Goal: Task Accomplishment & Management: Use online tool/utility

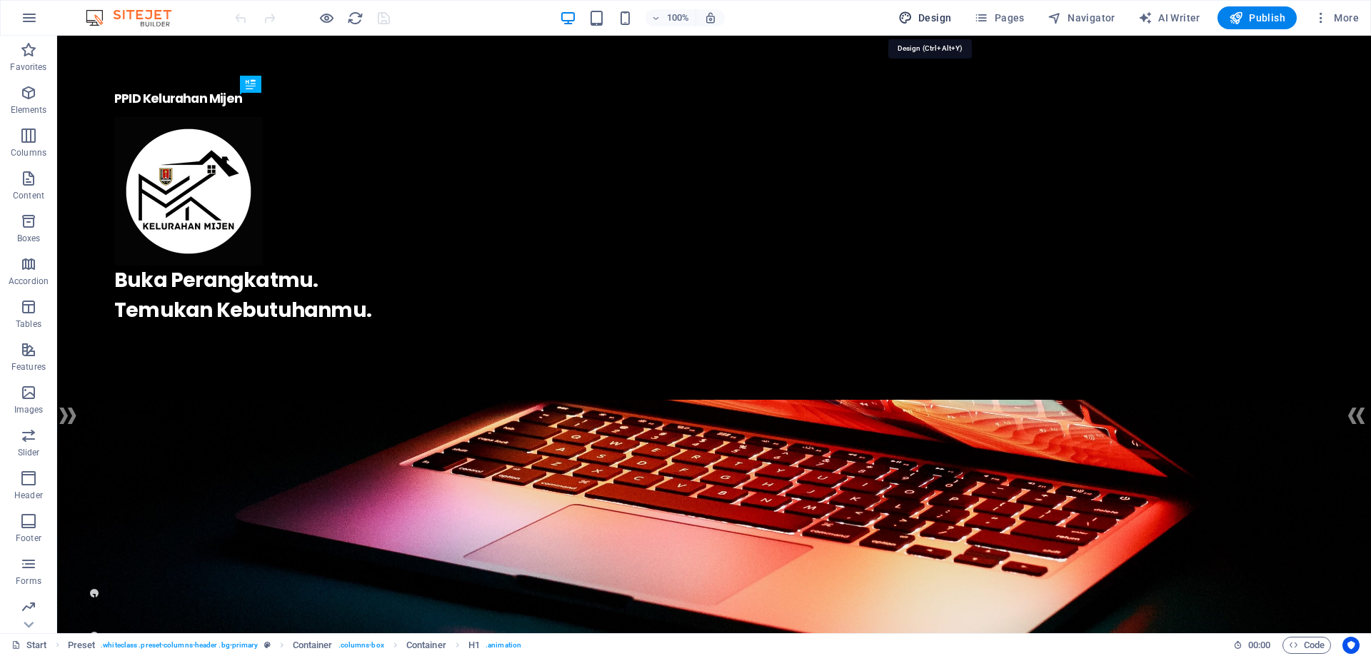
click at [925, 14] on span "Design" at bounding box center [925, 18] width 54 height 14
select select "rem"
select select "400"
select select "px"
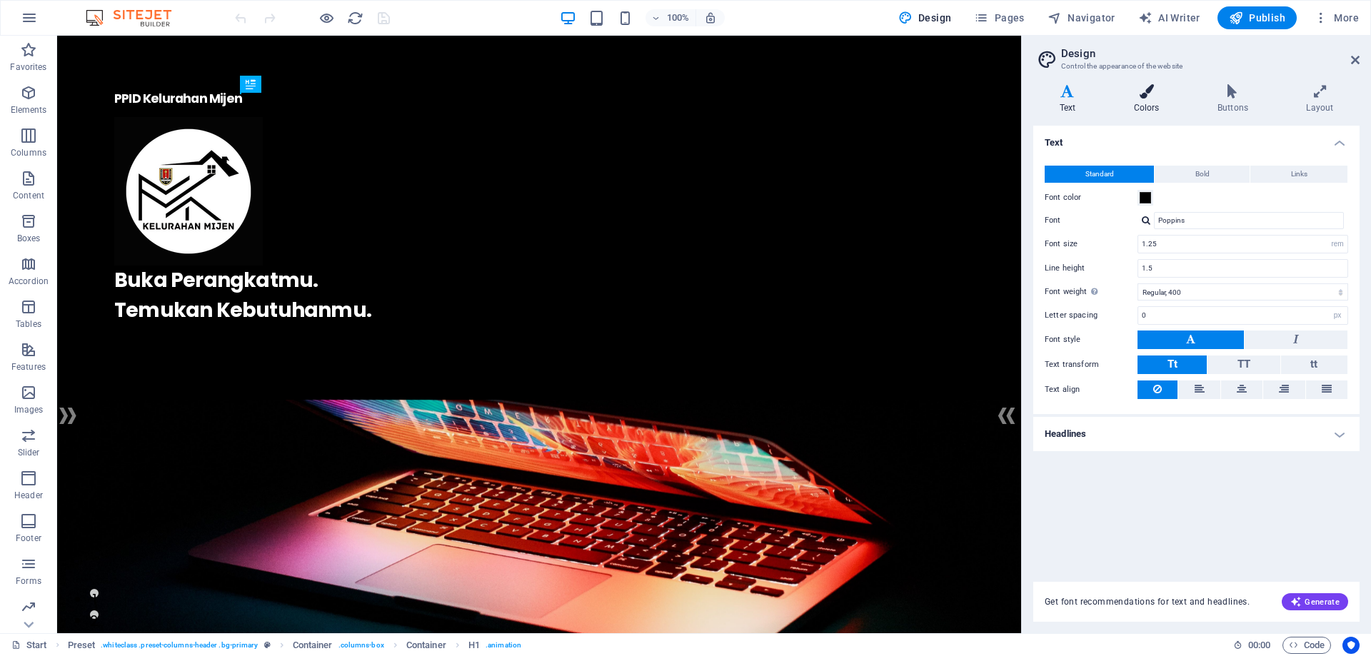
click at [1149, 101] on h4 "Colors" at bounding box center [1150, 99] width 84 height 30
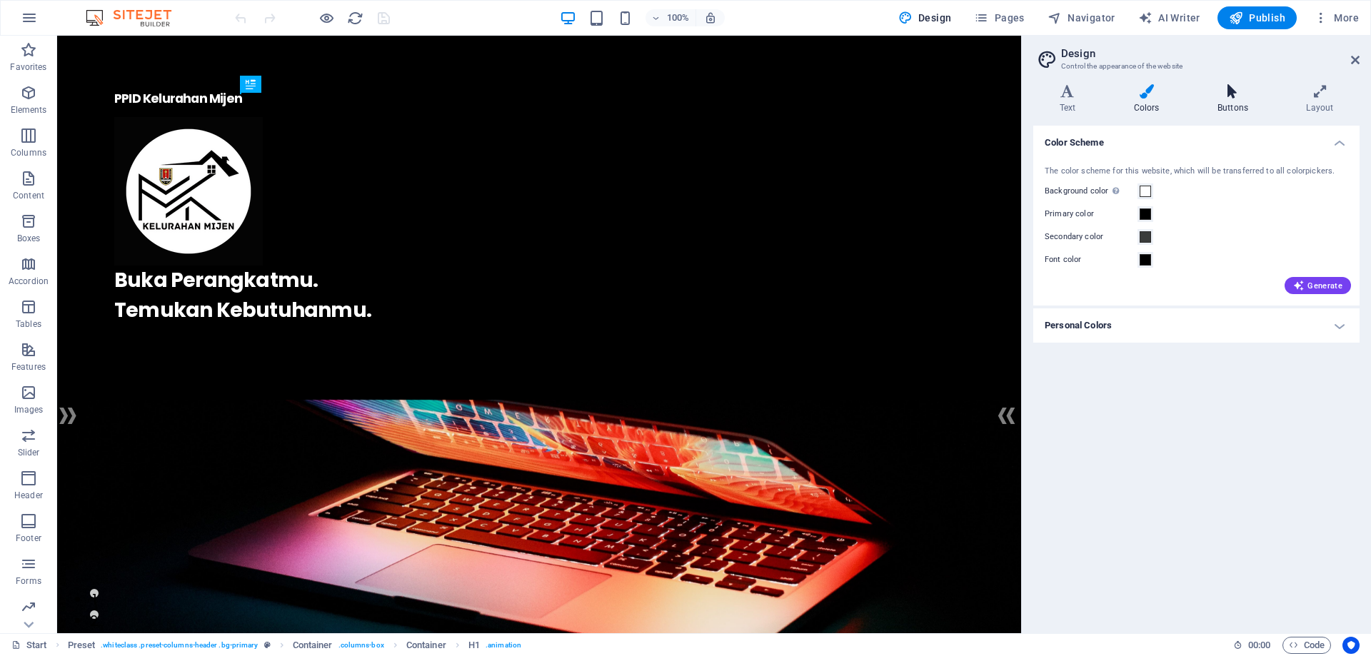
click at [1235, 94] on icon at bounding box center [1232, 91] width 83 height 14
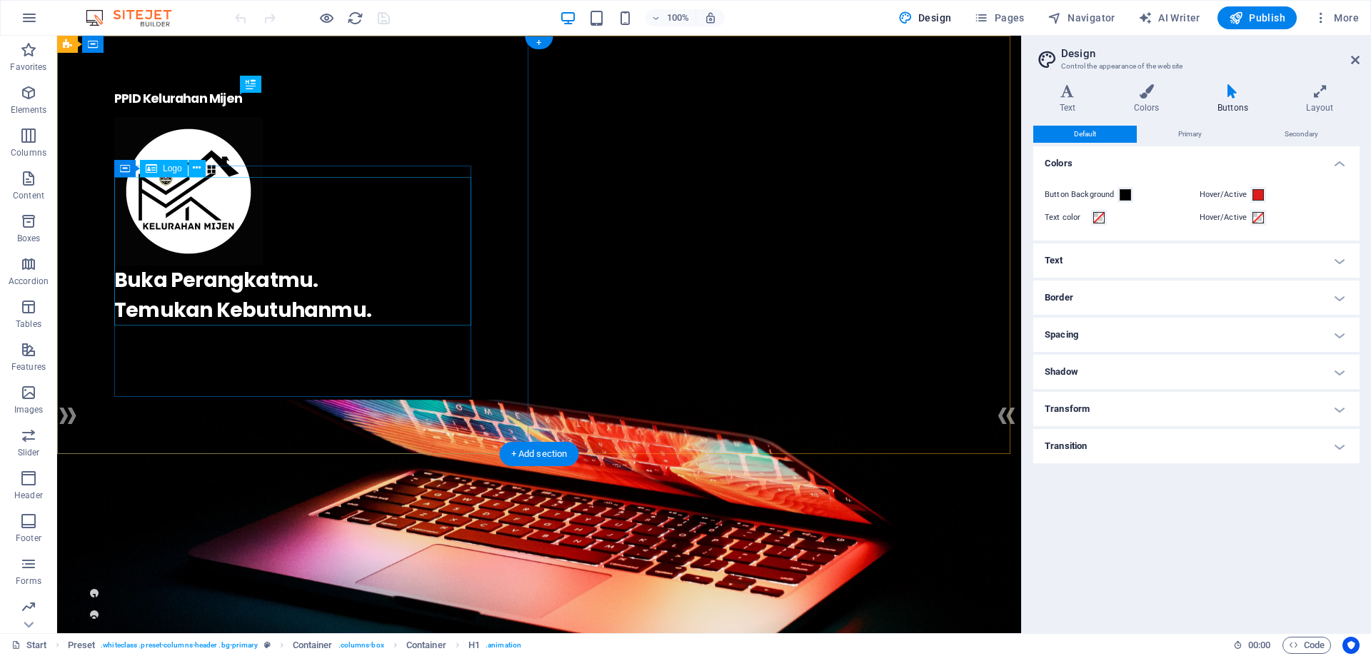
click at [214, 225] on div at bounding box center [539, 191] width 850 height 149
select select "px"
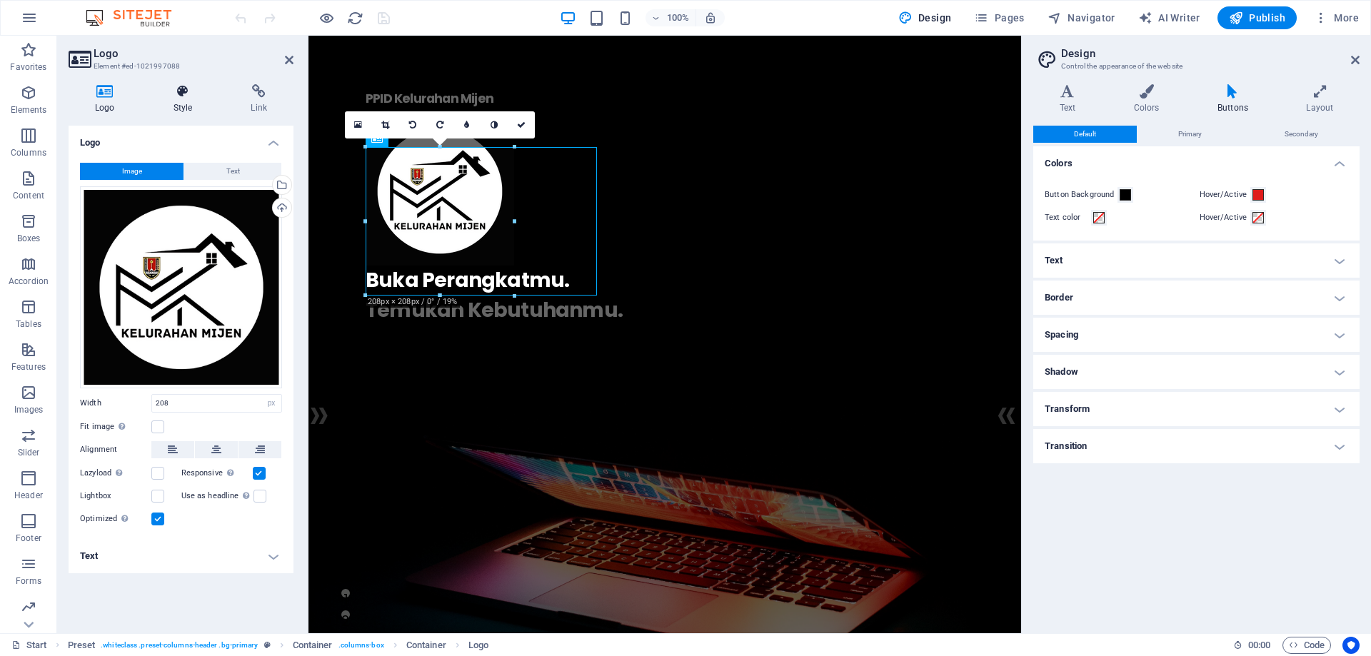
click at [191, 84] on icon at bounding box center [183, 91] width 72 height 14
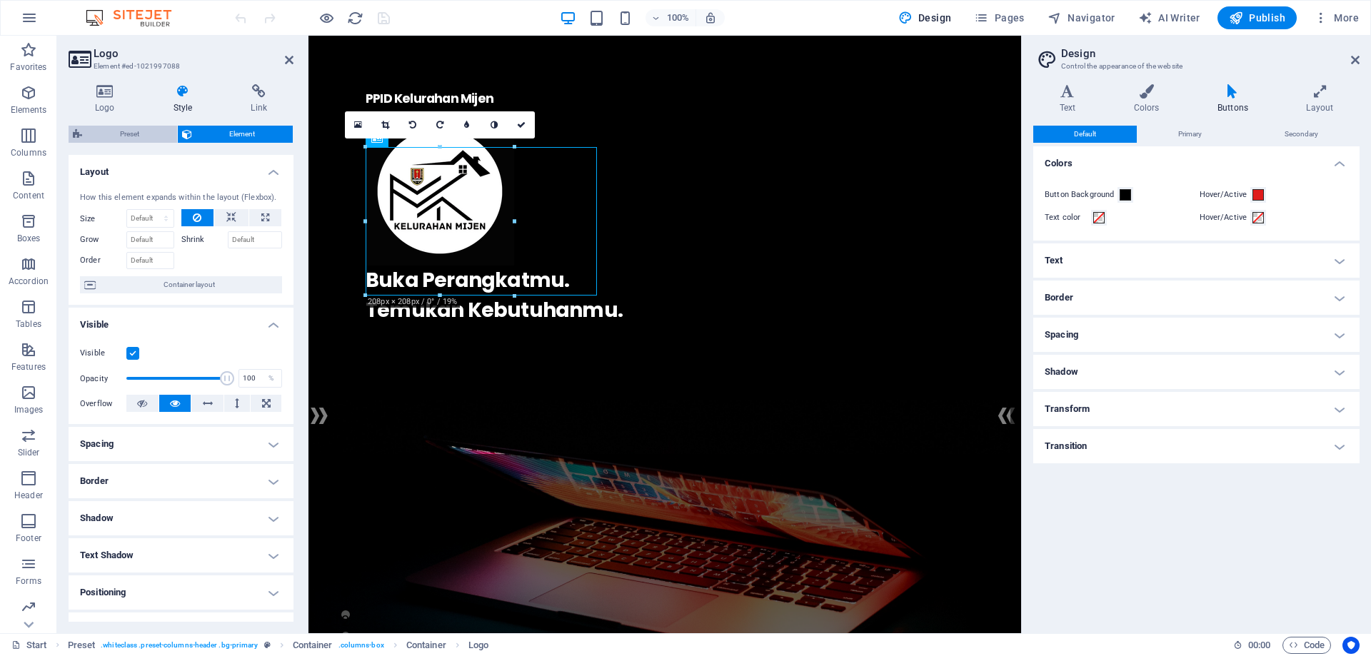
click at [136, 132] on span "Preset" at bounding box center [129, 134] width 86 height 17
select select "px"
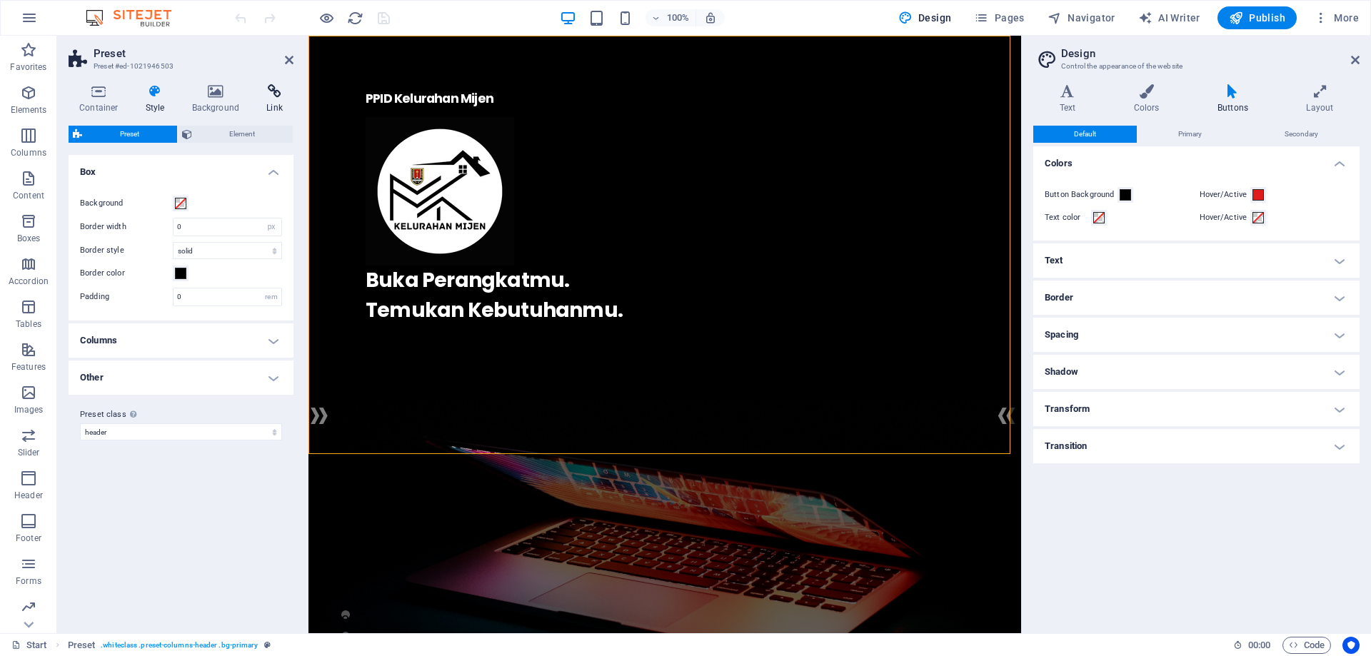
click at [273, 91] on icon at bounding box center [275, 91] width 38 height 14
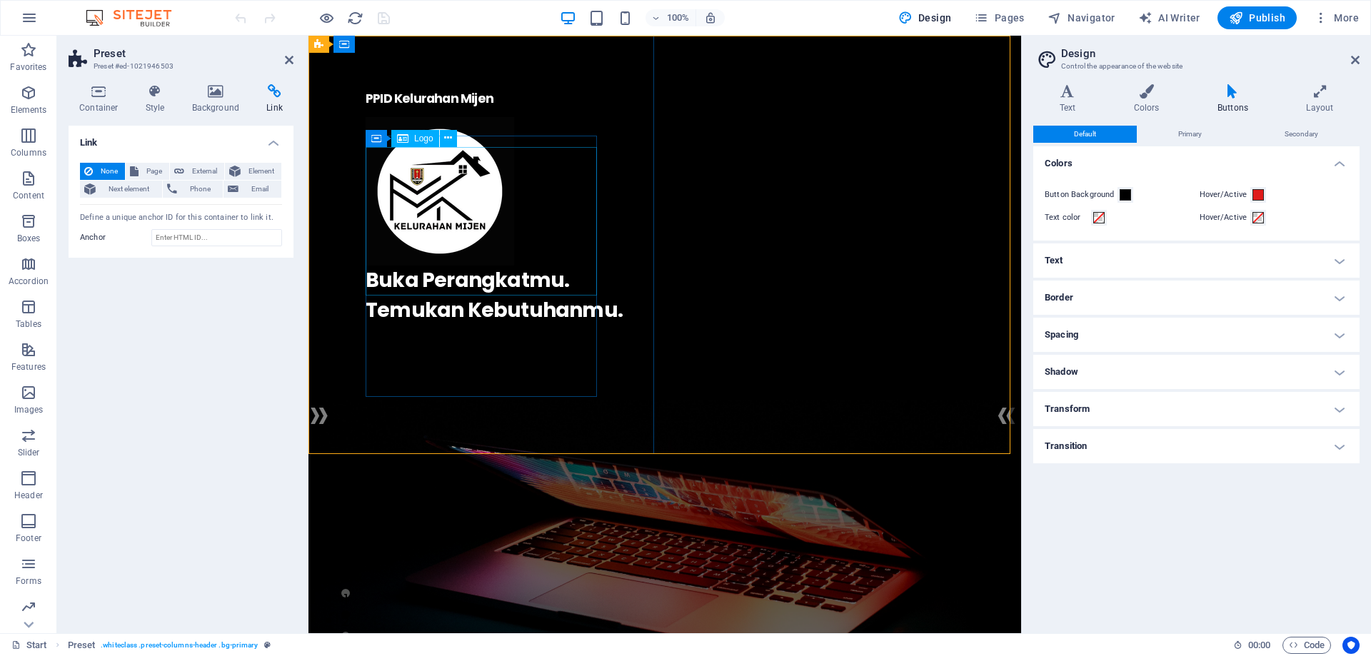
click at [467, 242] on div at bounding box center [665, 191] width 598 height 149
click at [1327, 22] on icon "button" at bounding box center [1321, 18] width 14 height 14
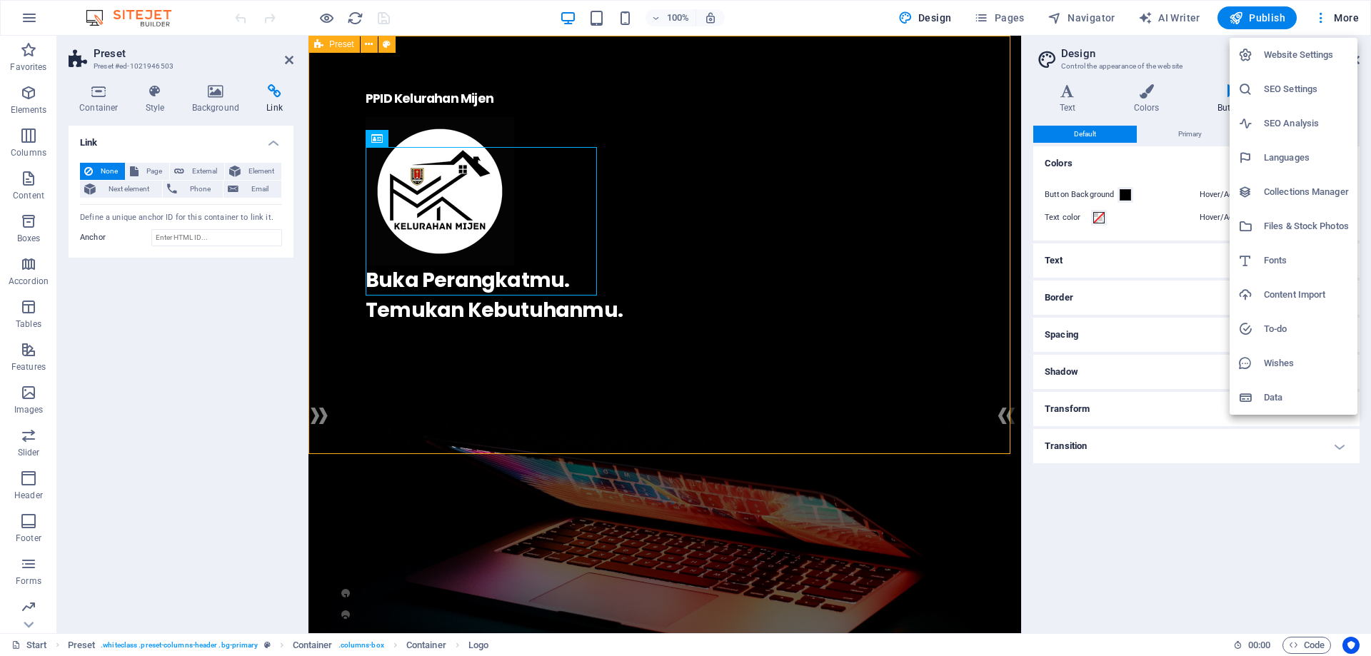
click at [1304, 56] on h6 "Website Settings" at bounding box center [1306, 54] width 85 height 17
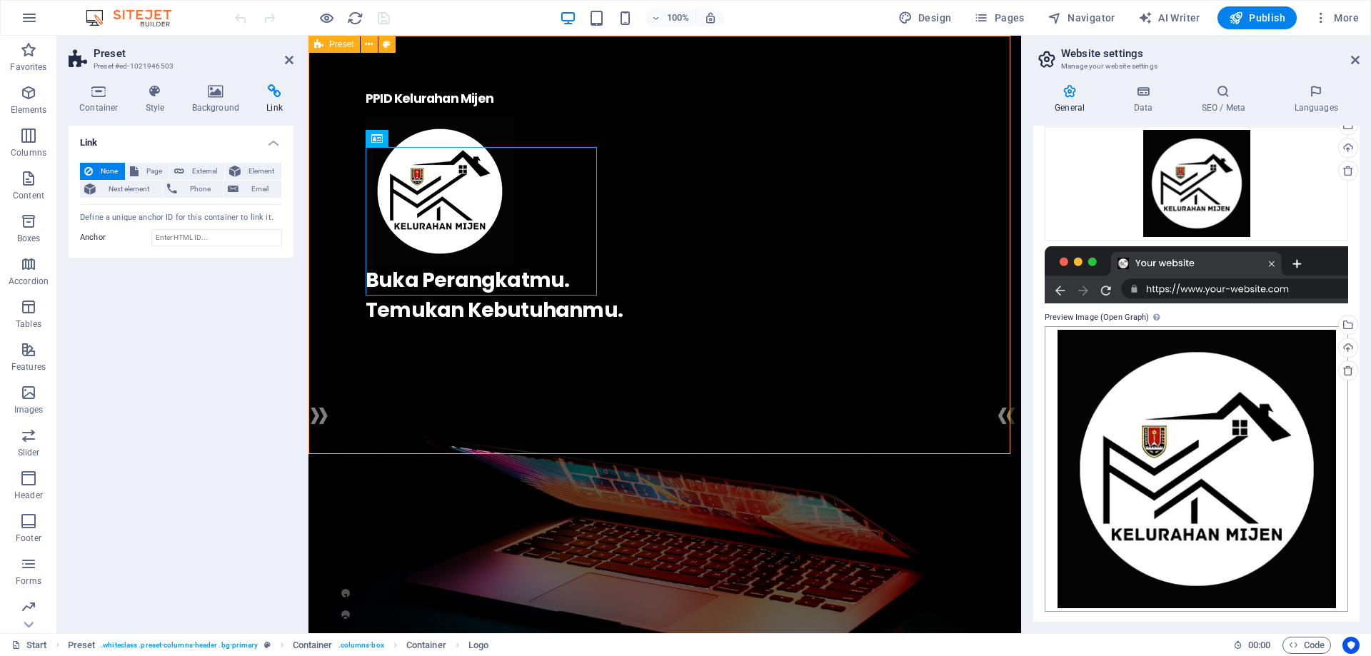
scroll to position [206, 0]
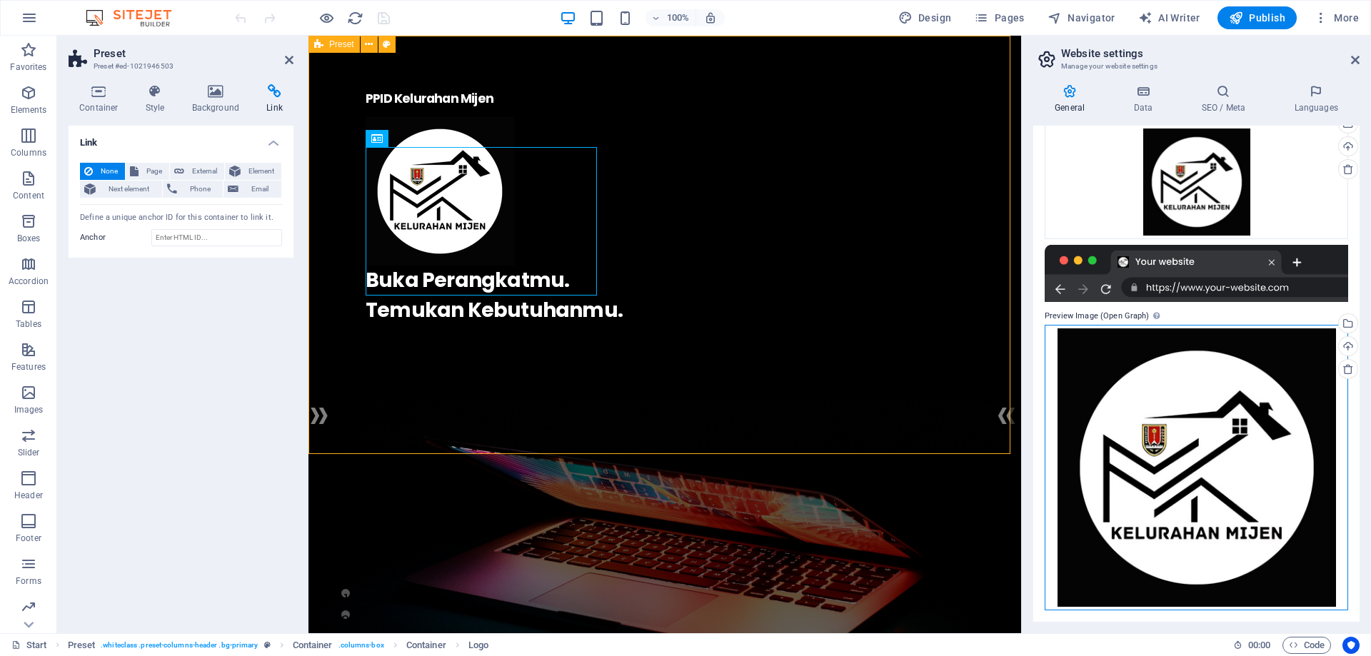
click at [1184, 335] on div "Drag files here, click to choose files or select files from Files or our free s…" at bounding box center [1196, 468] width 303 height 286
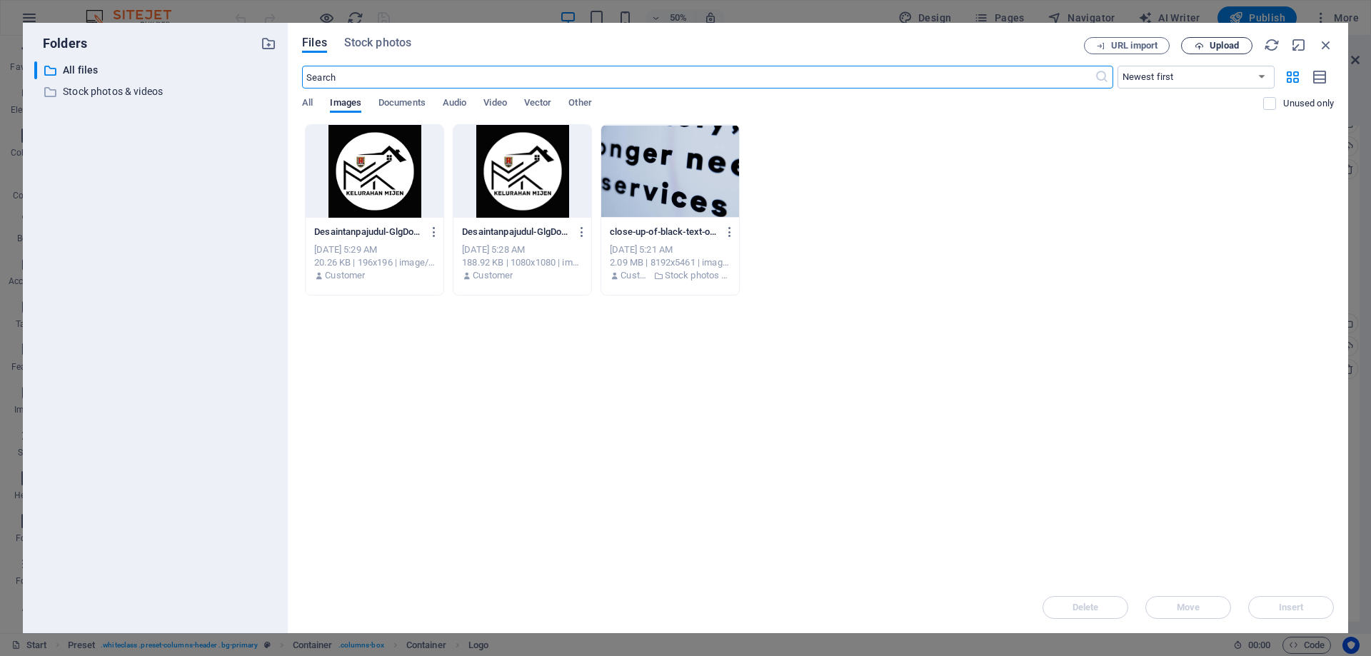
click at [1200, 43] on icon "button" at bounding box center [1199, 45] width 9 height 9
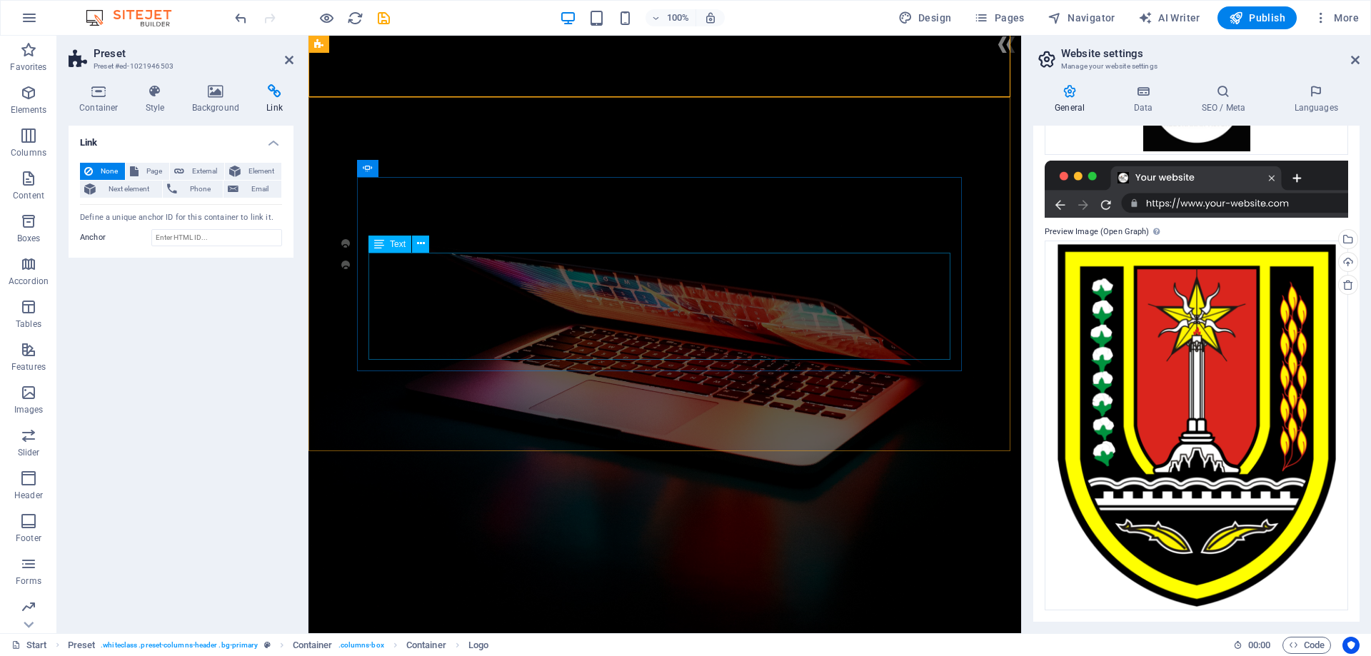
scroll to position [357, 0]
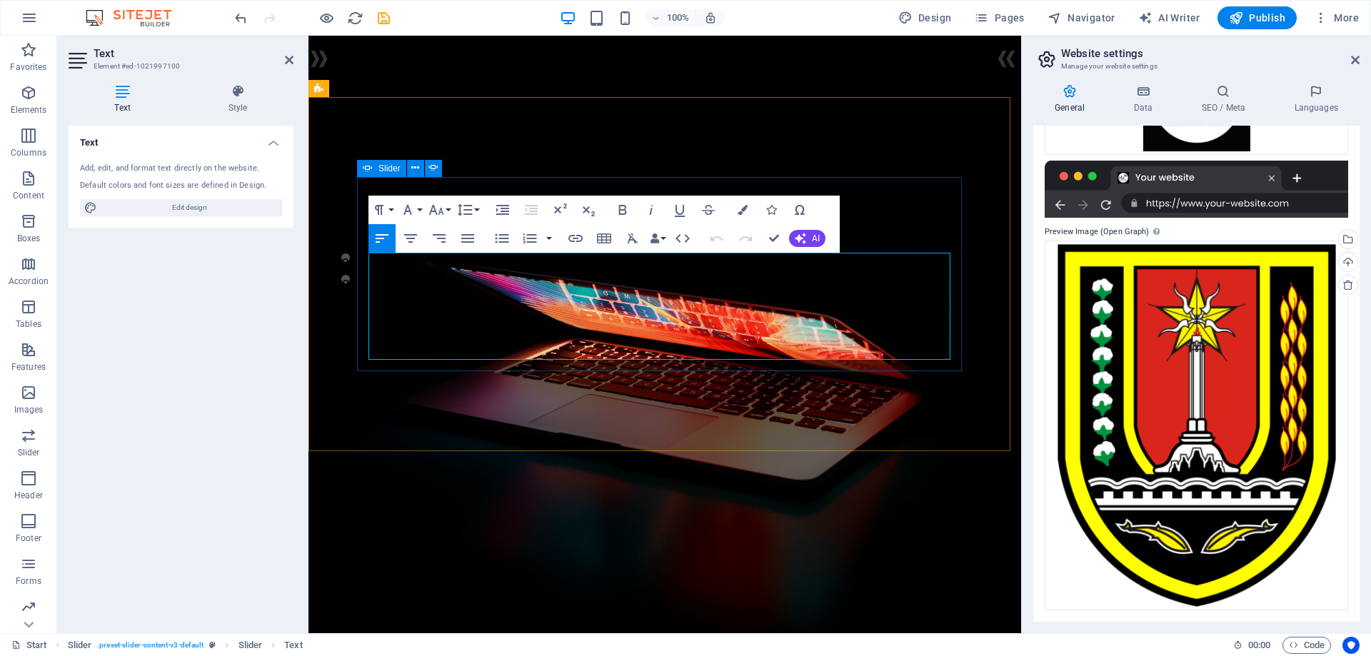
drag, startPoint x: 785, startPoint y: 347, endPoint x: 362, endPoint y: 258, distance: 432.7
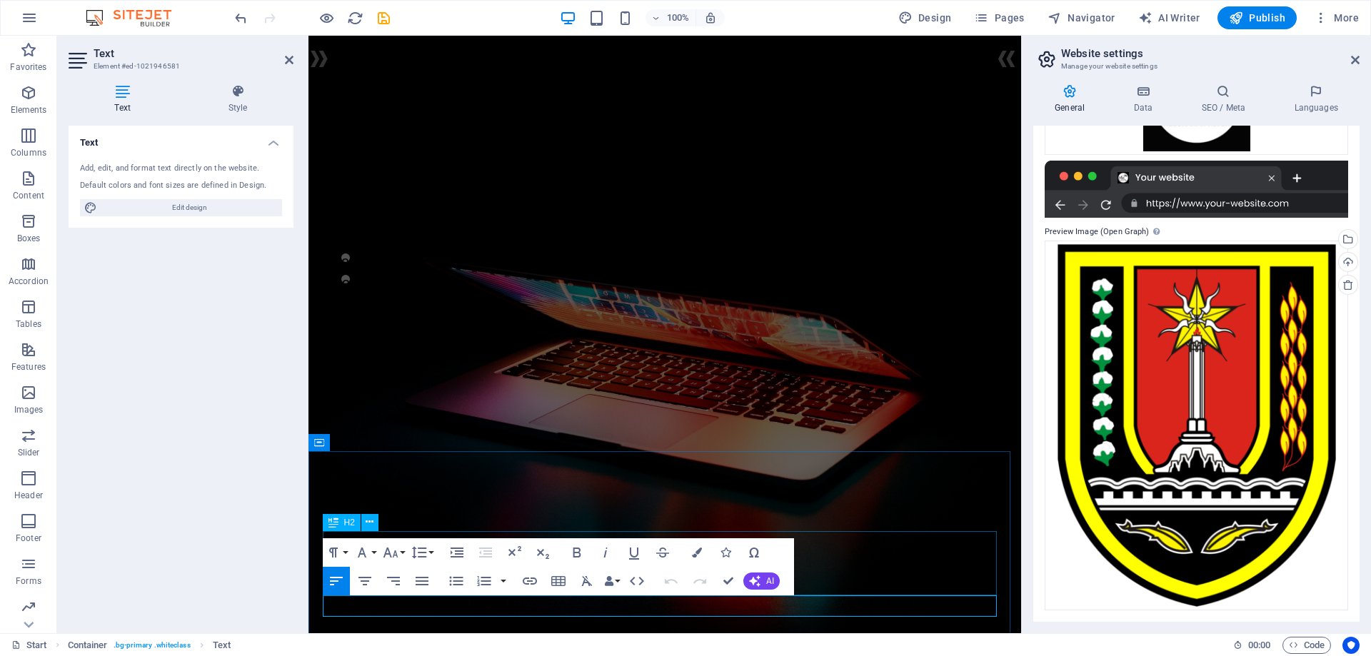
drag, startPoint x: 965, startPoint y: 608, endPoint x: 325, endPoint y: 592, distance: 640.7
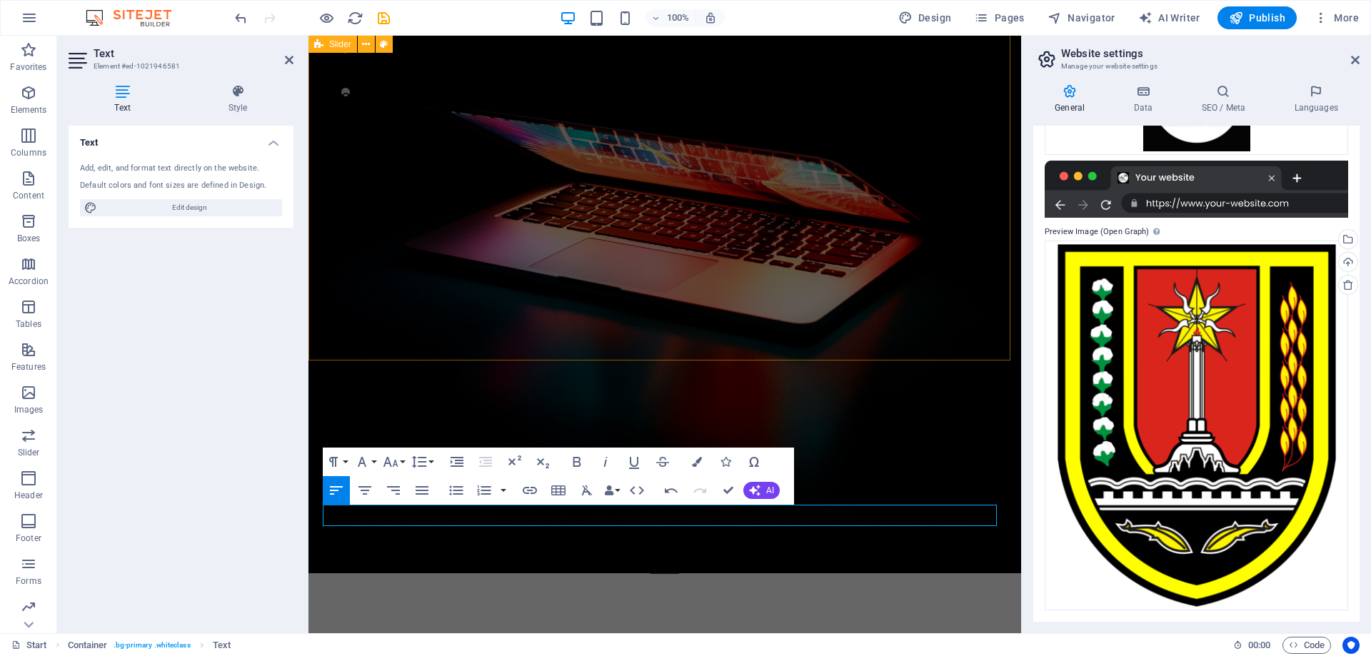
scroll to position [643, 0]
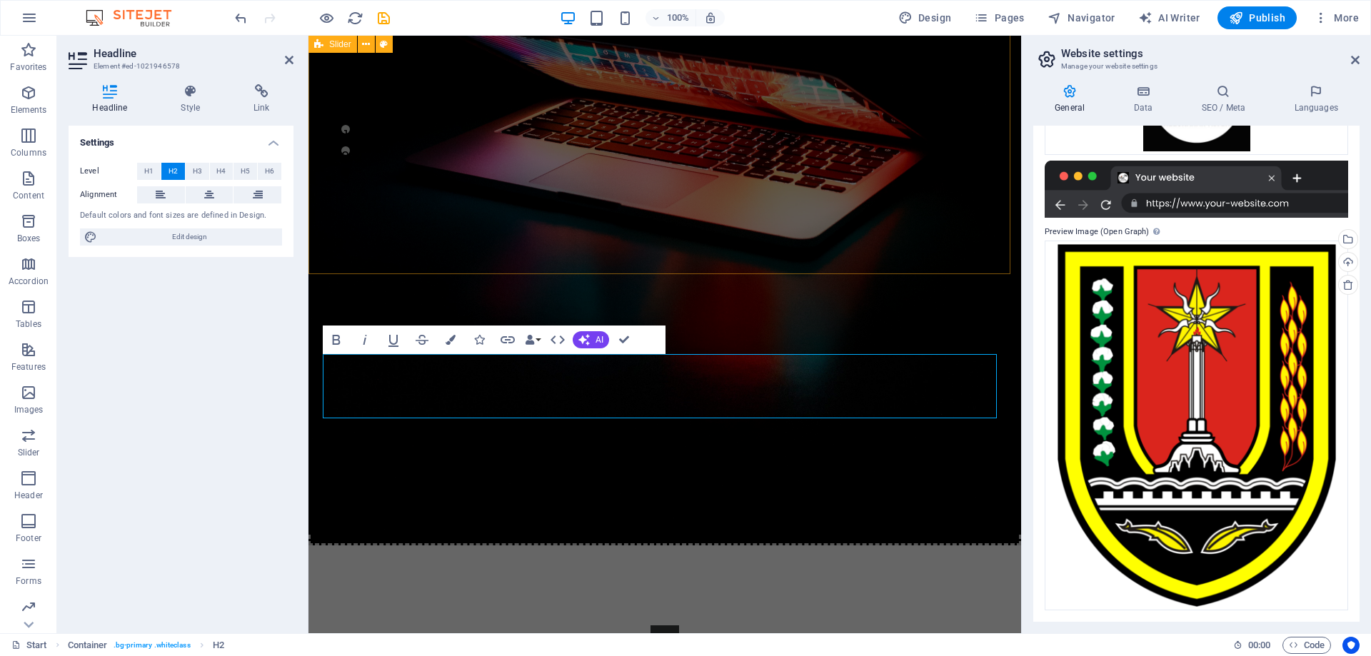
scroll to position [428, 0]
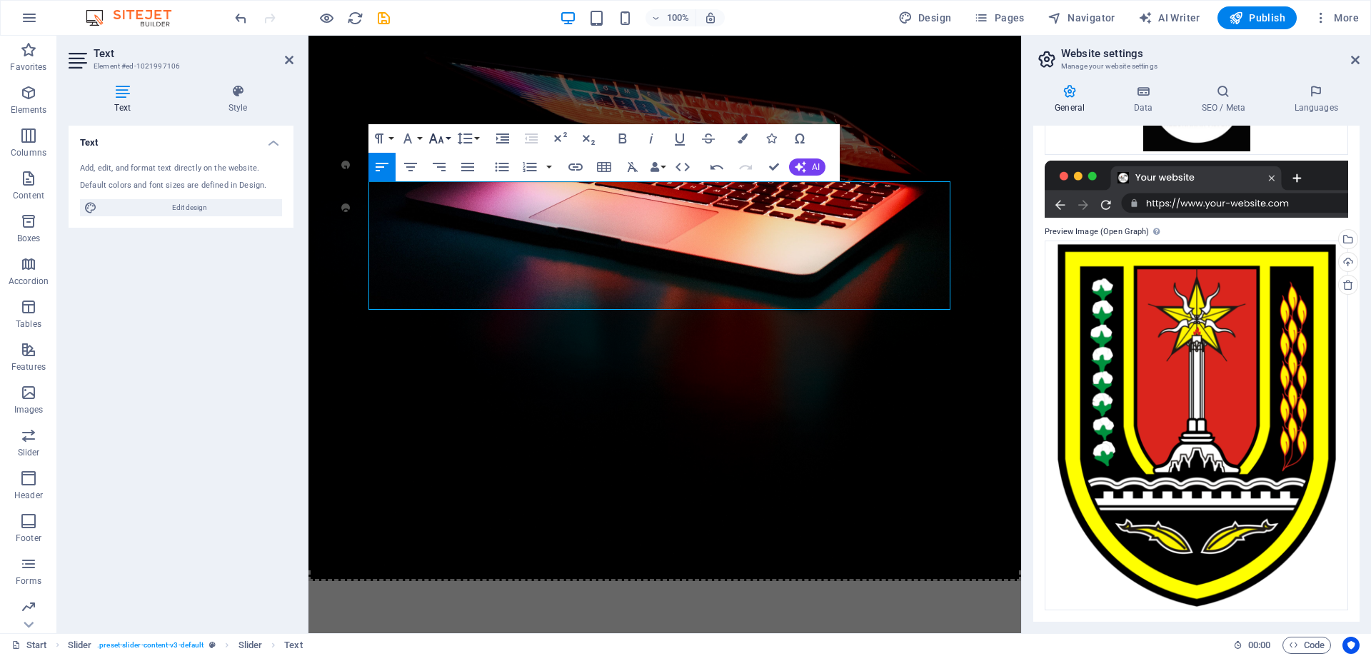
click at [444, 139] on icon "button" at bounding box center [436, 138] width 17 height 17
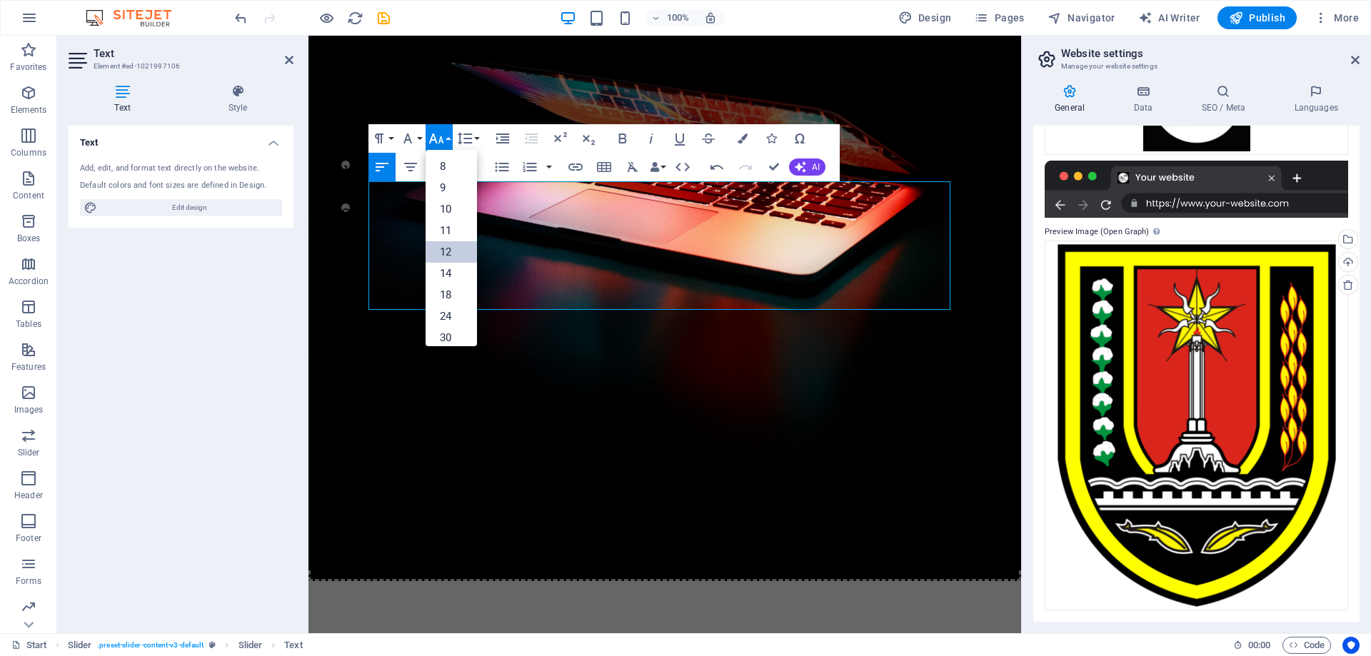
click at [460, 247] on link "12" at bounding box center [451, 251] width 51 height 21
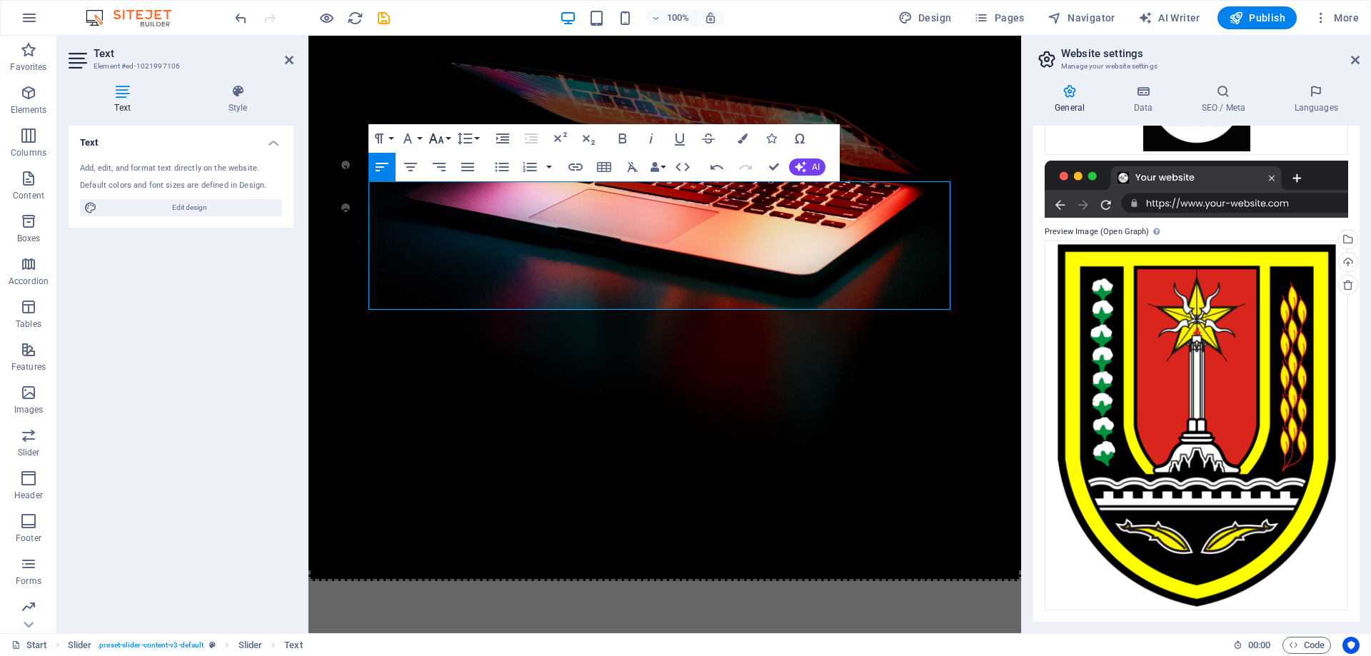
click at [448, 142] on button "Font Size" at bounding box center [439, 138] width 27 height 29
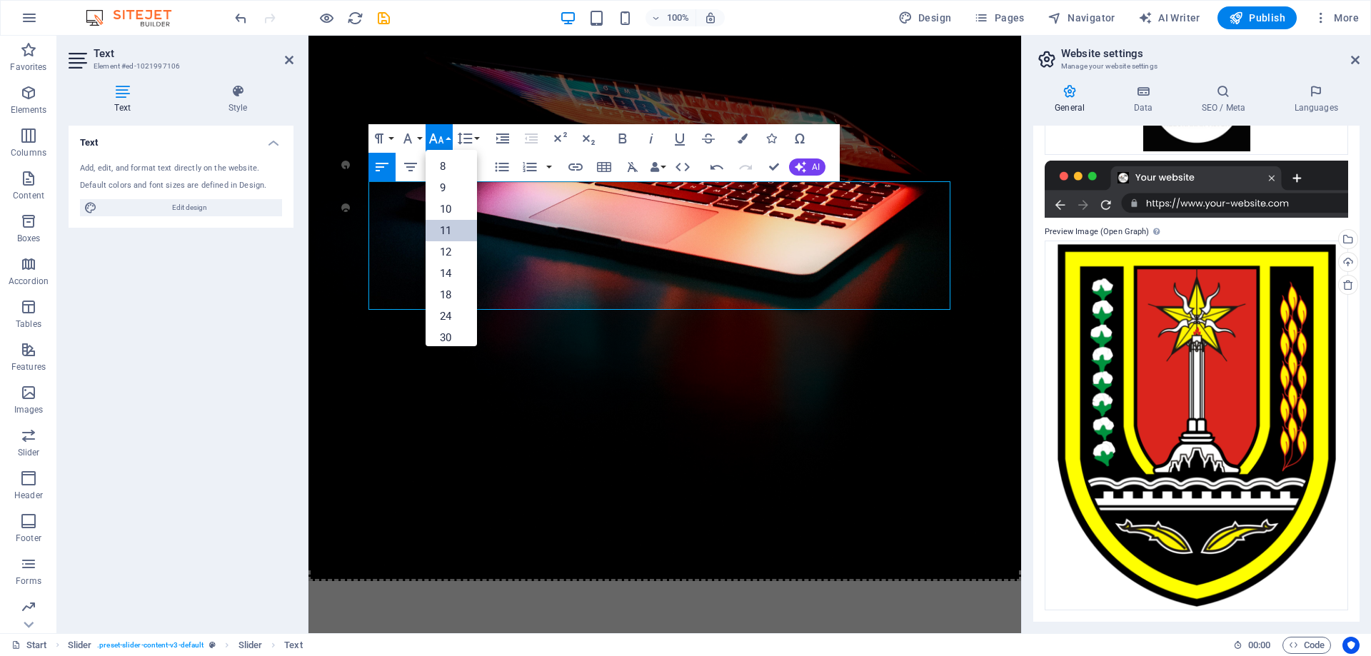
click at [453, 231] on link "11" at bounding box center [451, 230] width 51 height 21
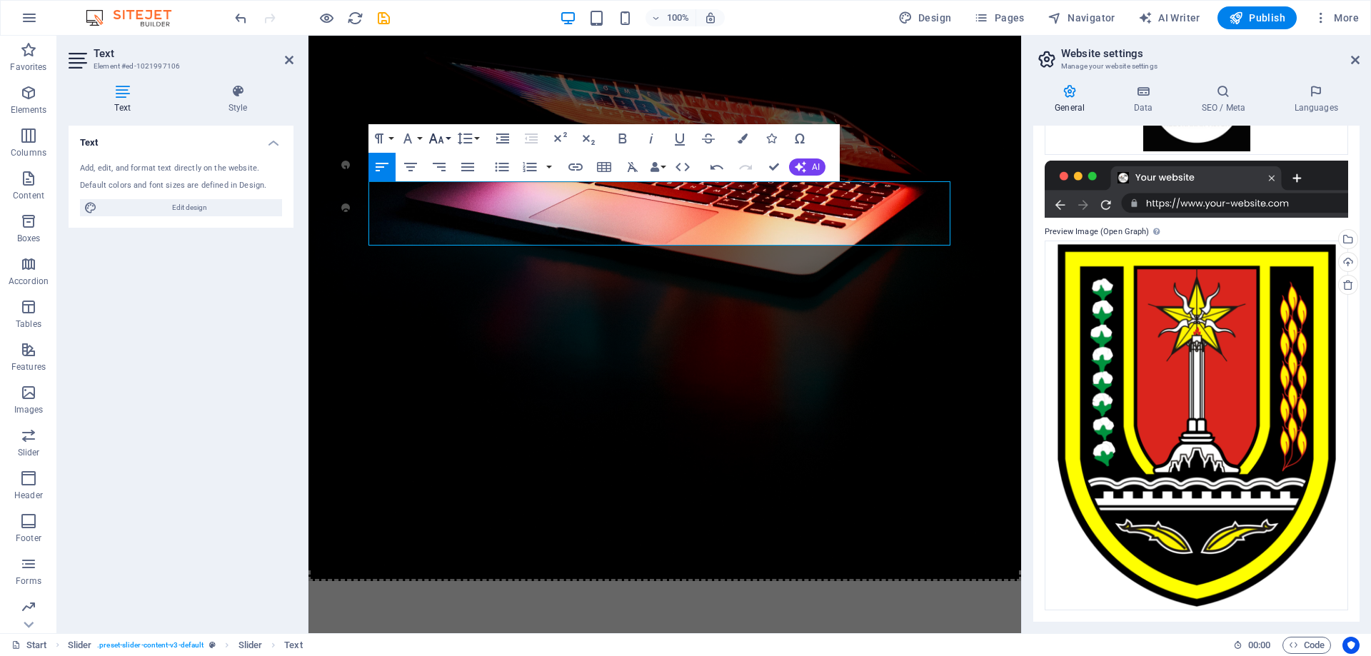
click at [439, 140] on icon "button" at bounding box center [436, 138] width 17 height 17
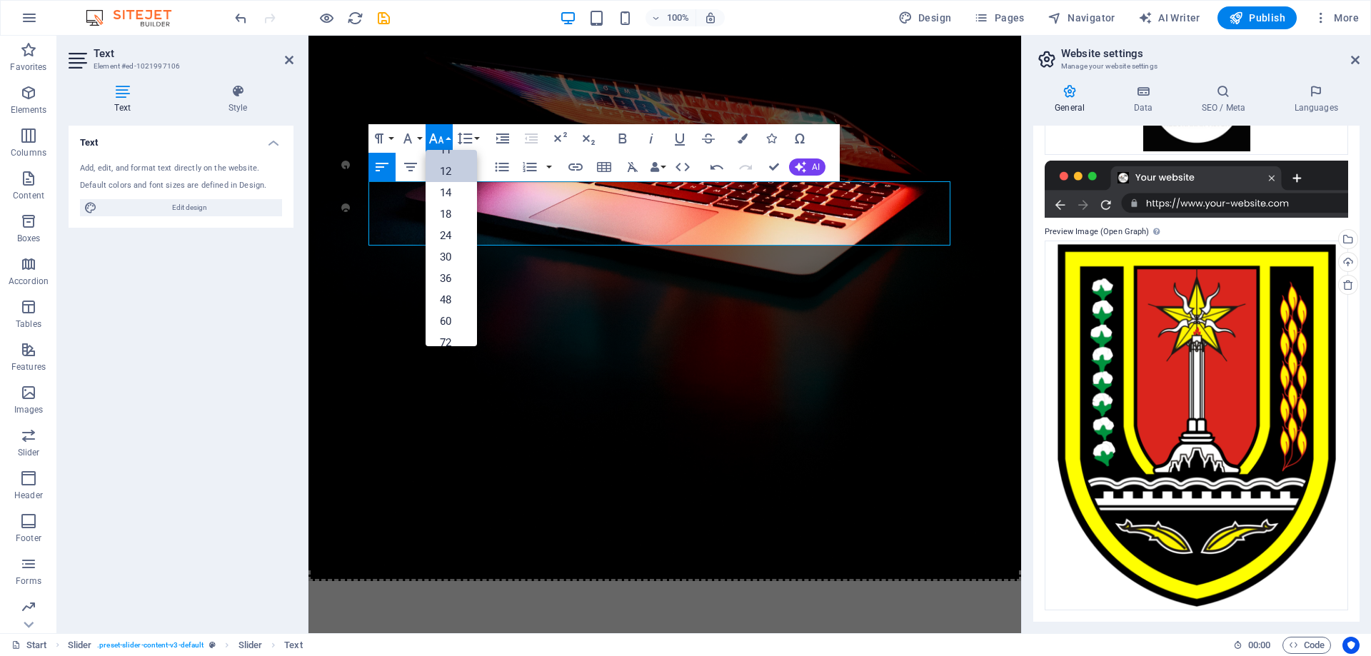
click at [454, 175] on link "12" at bounding box center [451, 171] width 51 height 21
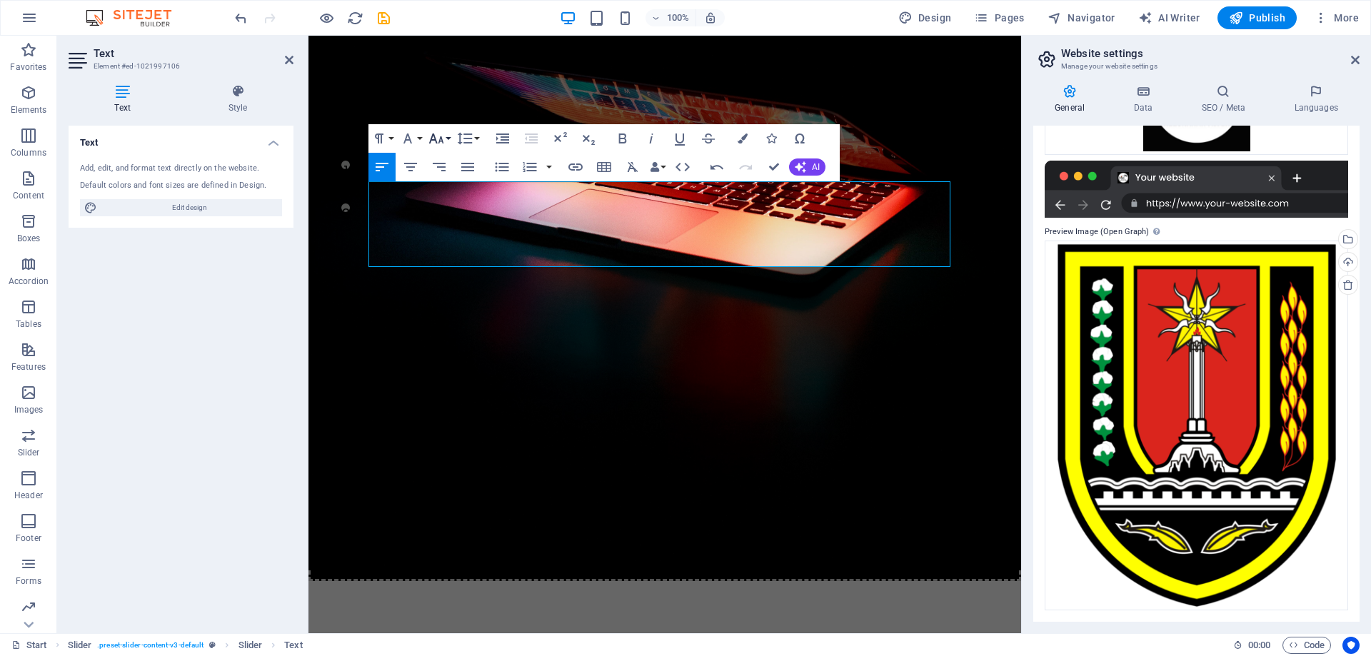
click at [440, 144] on icon "button" at bounding box center [436, 138] width 17 height 17
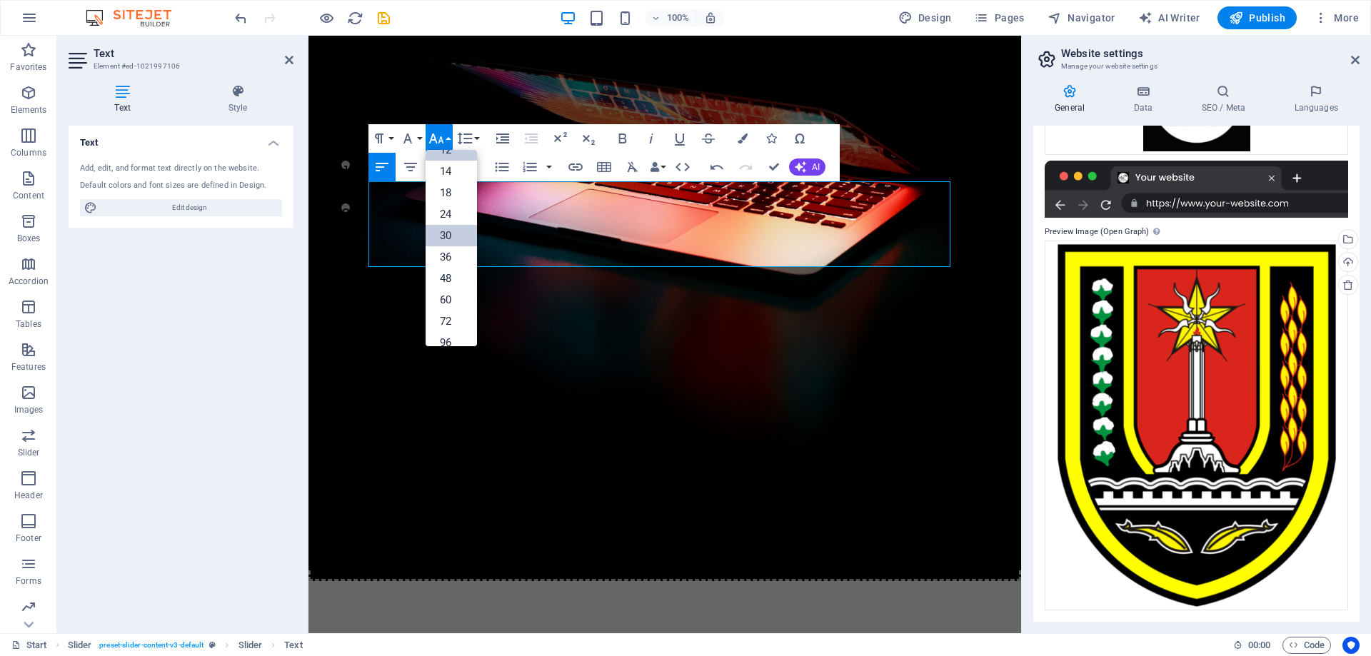
click at [454, 232] on link "30" at bounding box center [451, 235] width 51 height 21
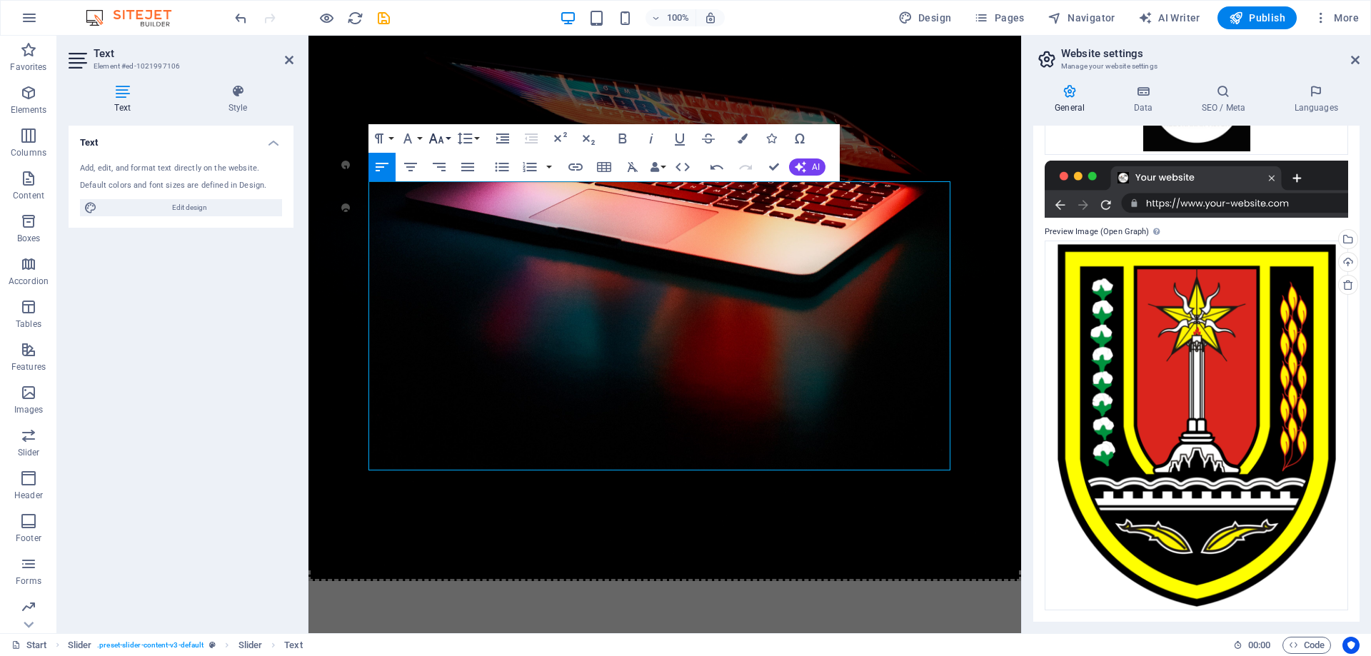
click at [441, 139] on icon "button" at bounding box center [436, 139] width 15 height 10
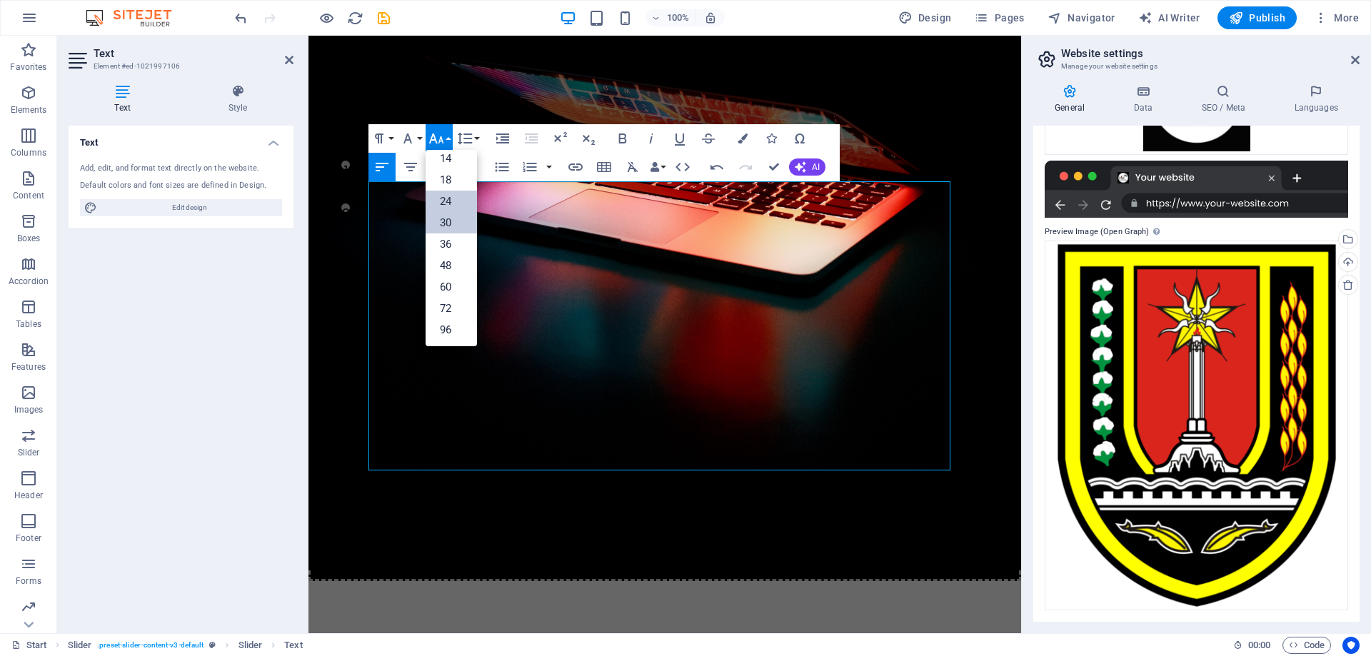
scroll to position [115, 0]
click at [449, 179] on link "18" at bounding box center [451, 179] width 51 height 21
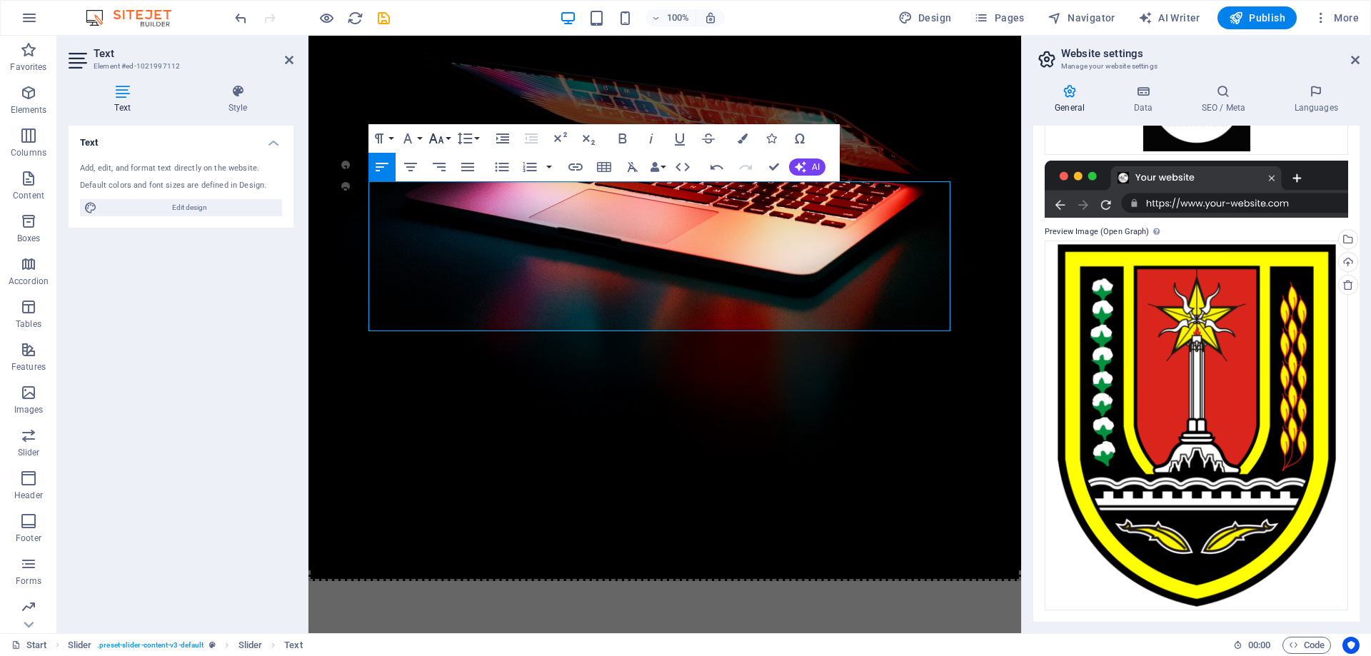
click at [436, 133] on icon "button" at bounding box center [436, 138] width 17 height 17
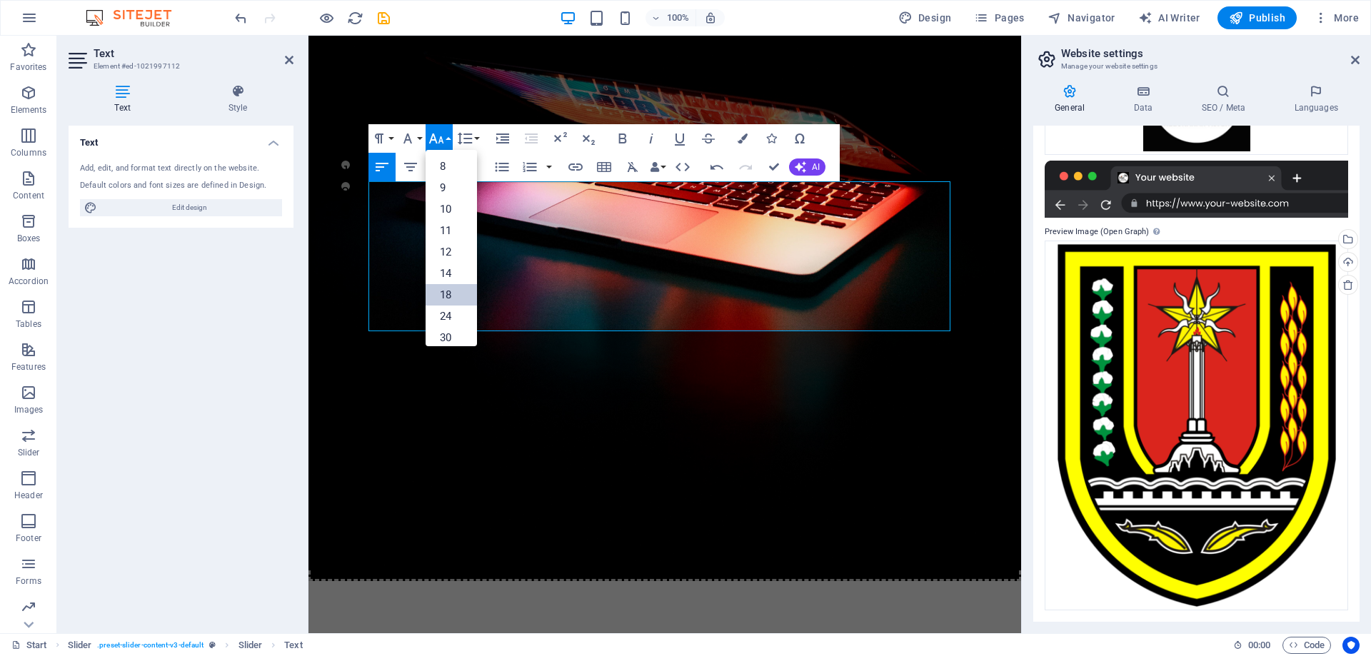
click at [445, 292] on link "18" at bounding box center [451, 294] width 51 height 21
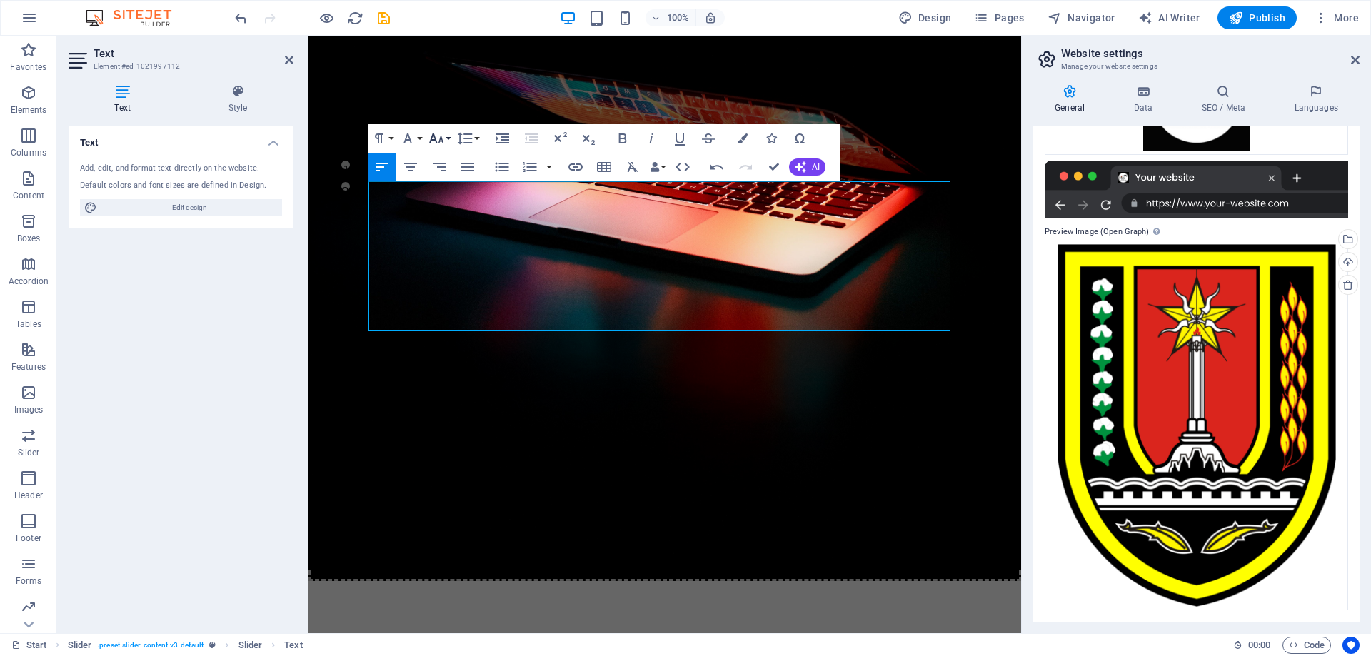
click at [442, 136] on icon "button" at bounding box center [436, 138] width 17 height 17
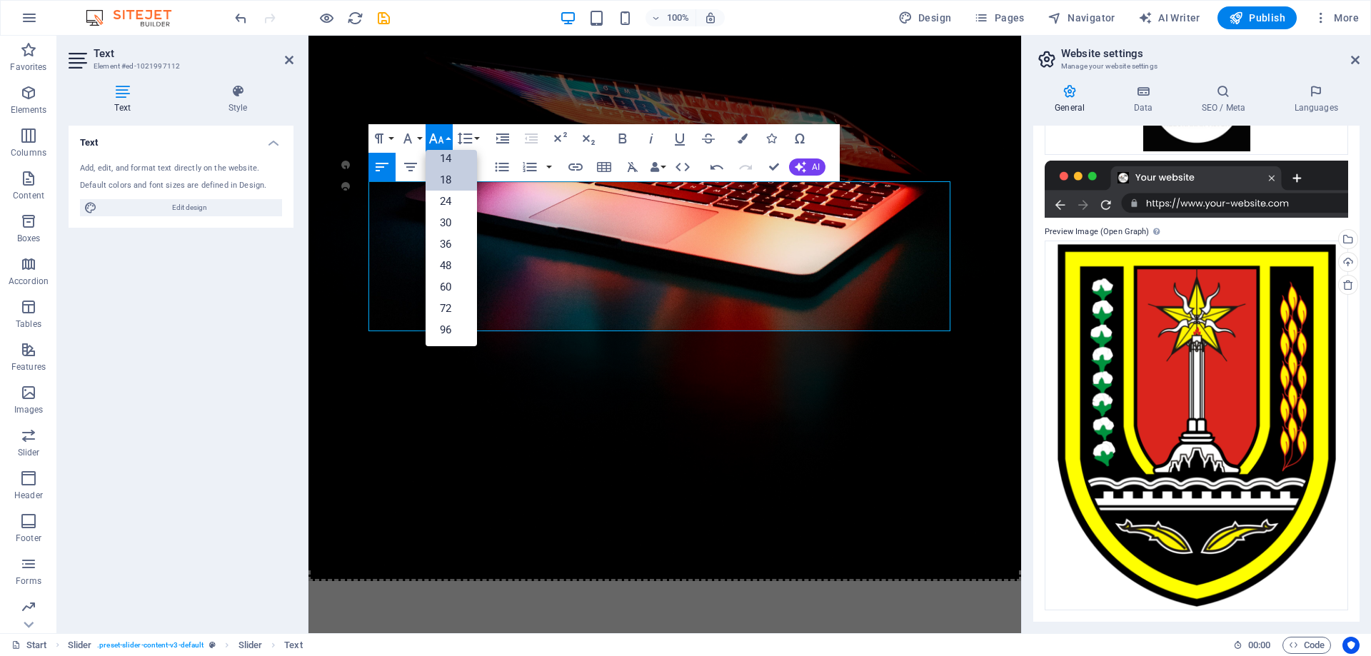
click at [454, 162] on link "14" at bounding box center [451, 158] width 51 height 21
